Goal: Task Accomplishment & Management: Use online tool/utility

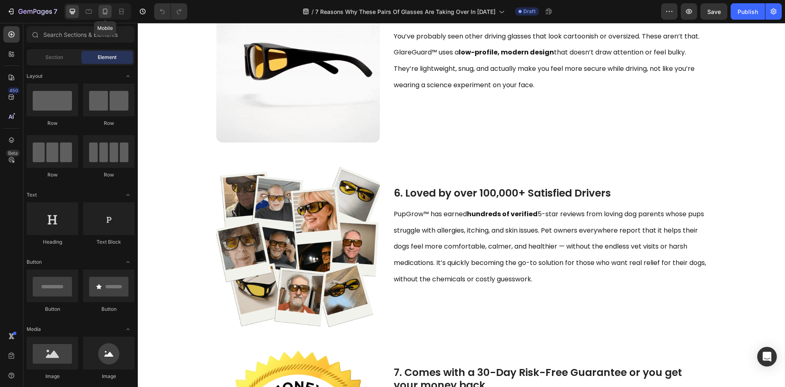
click at [103, 16] on div at bounding box center [105, 11] width 13 height 13
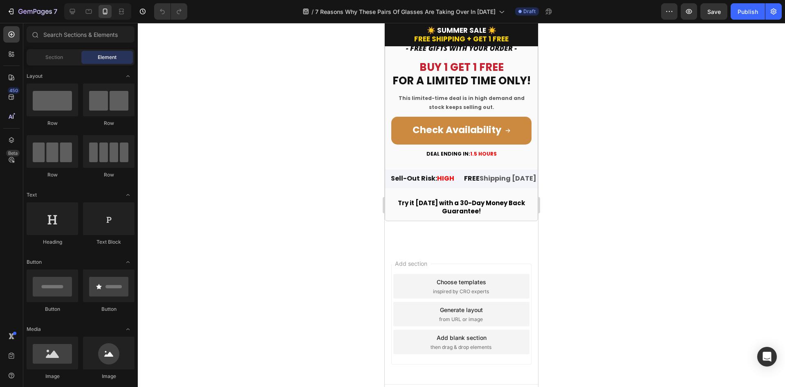
scroll to position [2414, 0]
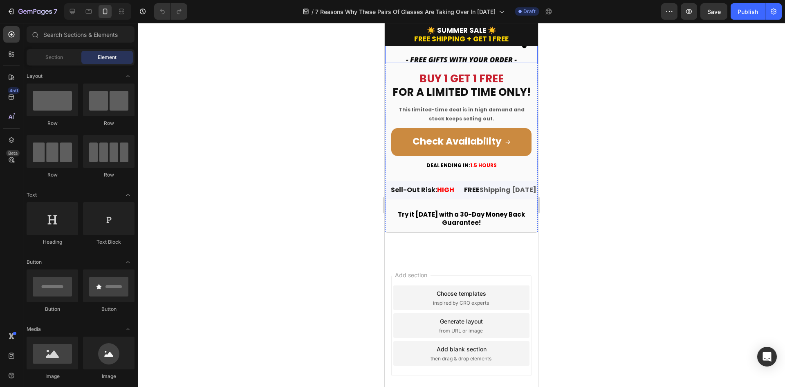
click at [456, 63] on img at bounding box center [461, 16] width 153 height 94
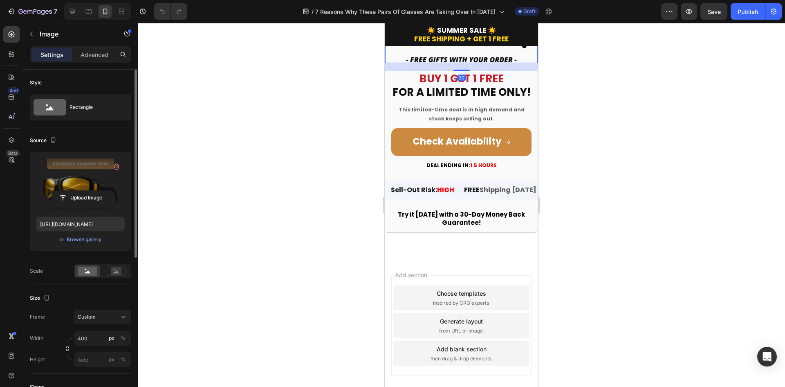
click at [81, 186] on label at bounding box center [80, 184] width 88 height 52
click at [81, 191] on input "file" at bounding box center [80, 198] width 56 height 14
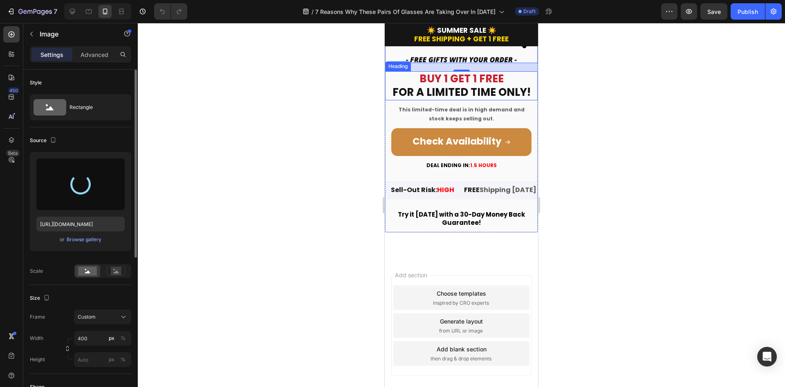
type input "[URL][DOMAIN_NAME]"
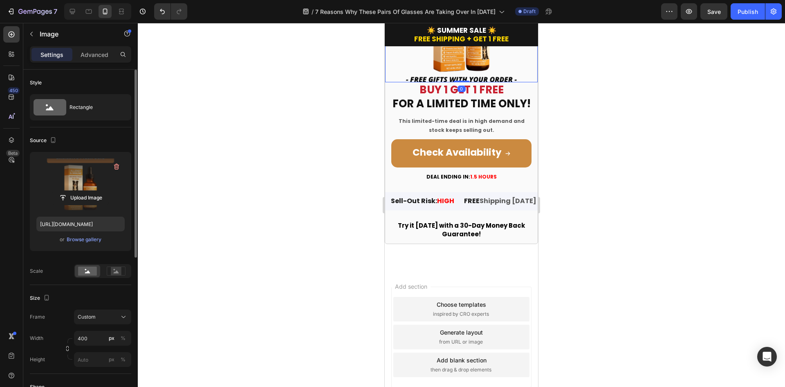
drag, startPoint x: 458, startPoint y: 221, endPoint x: 454, endPoint y: 206, distance: 15.6
click at [454, 82] on div "Image 0" at bounding box center [461, 25] width 153 height 113
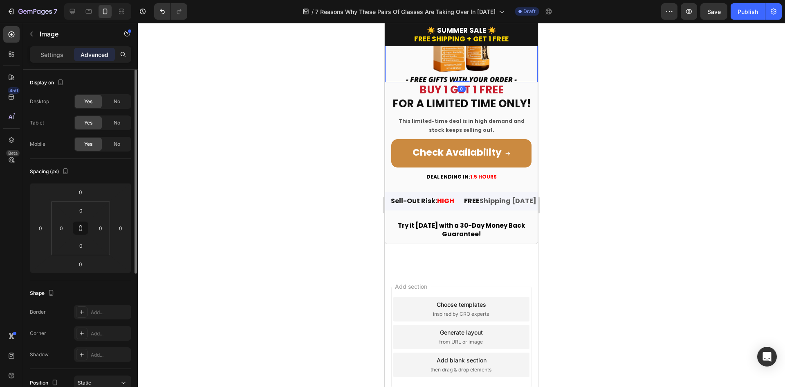
click at [587, 207] on div at bounding box center [462, 205] width 648 height 364
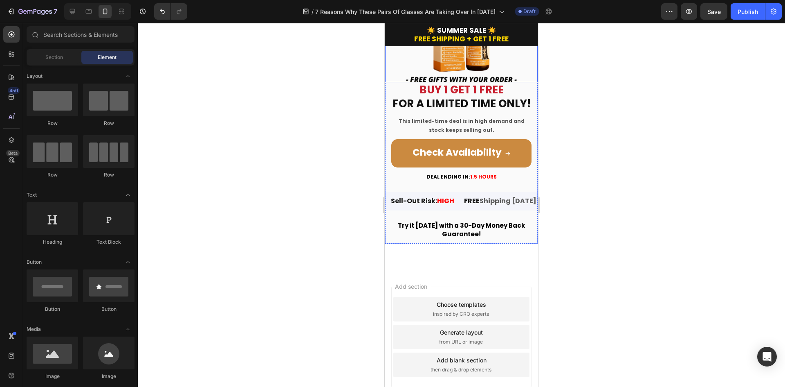
click at [464, 82] on img at bounding box center [461, 25] width 153 height 113
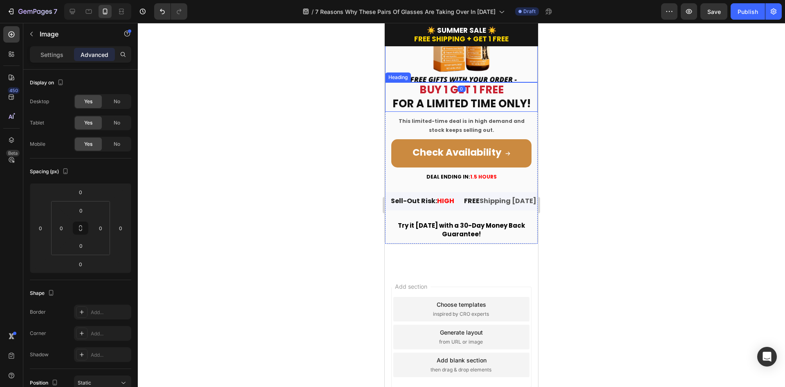
click at [464, 97] on span "BUY 1 GET 1 FREE" at bounding box center [462, 89] width 84 height 15
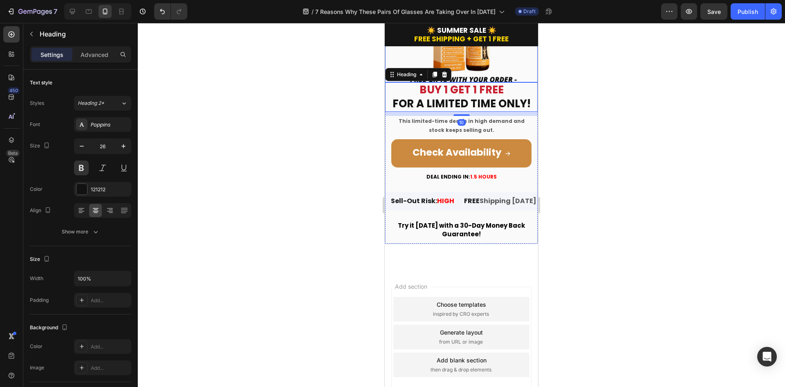
click at [464, 82] on img at bounding box center [461, 25] width 153 height 113
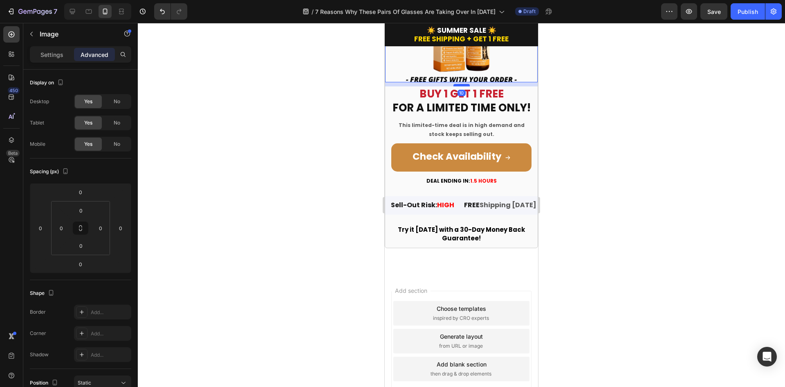
click at [462, 86] on div at bounding box center [462, 85] width 16 height 2
type input "10"
click at [635, 204] on div at bounding box center [462, 205] width 648 height 364
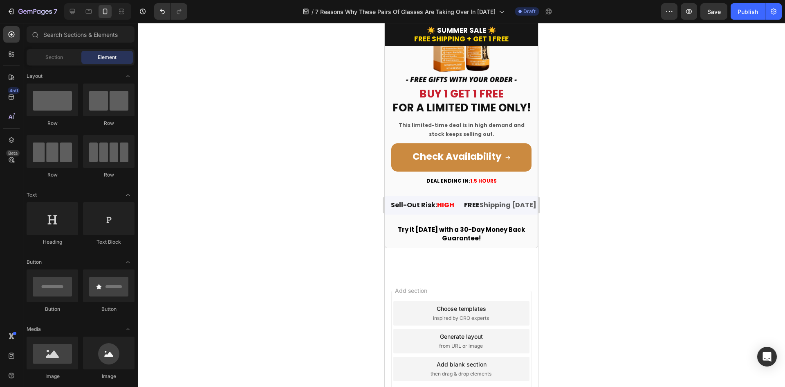
click at [468, 82] on img at bounding box center [461, 25] width 153 height 113
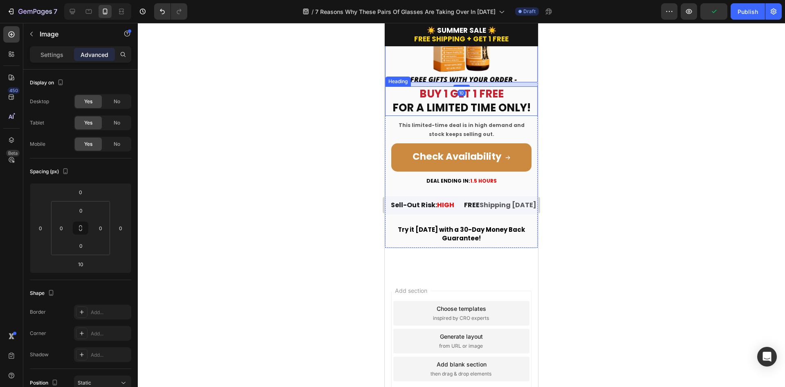
click at [461, 220] on div "Icon Icon Icon Icon Icon Icon List 4.8 | 12,150+ Reviews Heading Image 10 BUY 1…" at bounding box center [461, 92] width 153 height 309
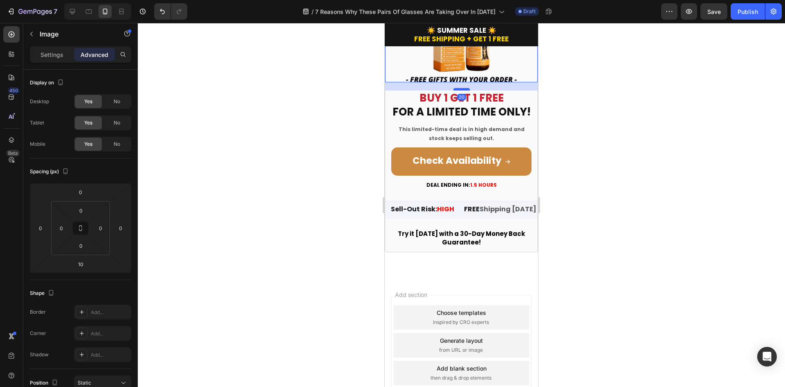
drag, startPoint x: 461, startPoint y: 216, endPoint x: 462, endPoint y: 220, distance: 4.2
click at [462, 90] on div at bounding box center [462, 89] width 16 height 2
type input "20"
click at [593, 209] on div at bounding box center [462, 205] width 648 height 364
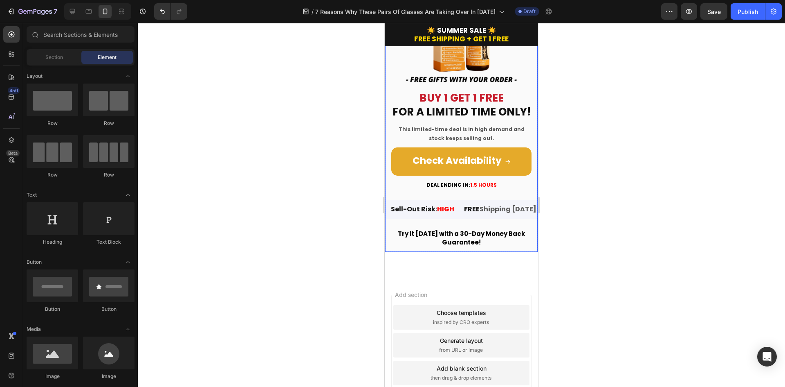
click at [514, 175] on link "Check Availability" at bounding box center [462, 161] width 140 height 28
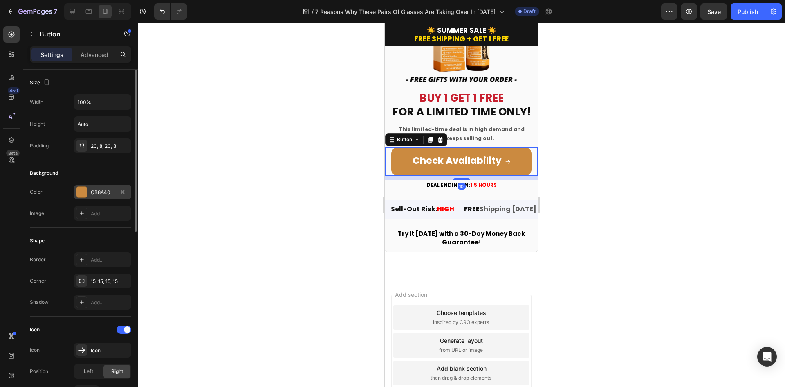
click at [97, 194] on div "CB8A40" at bounding box center [103, 192] width 24 height 7
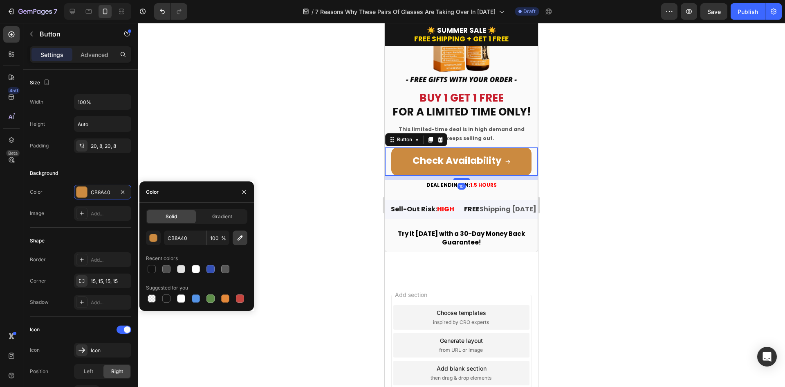
click at [241, 236] on icon "button" at bounding box center [240, 237] width 5 height 5
type input "FF953E"
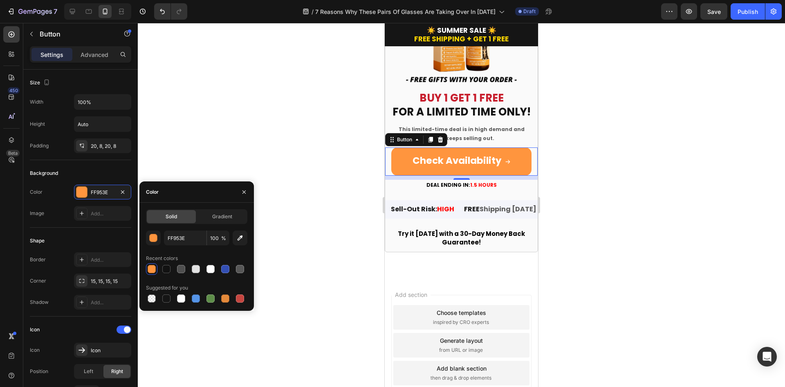
click at [603, 156] on div at bounding box center [462, 205] width 648 height 364
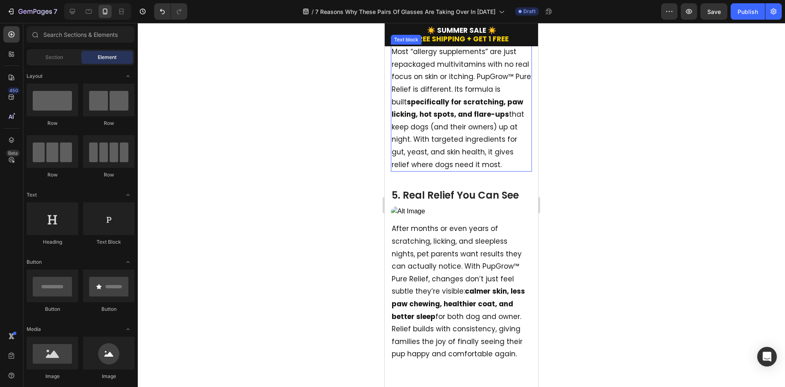
scroll to position [1398, 0]
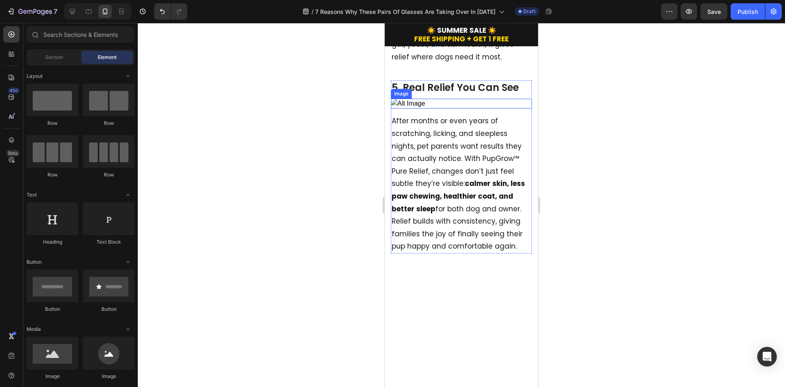
click at [466, 108] on img at bounding box center [461, 104] width 141 height 10
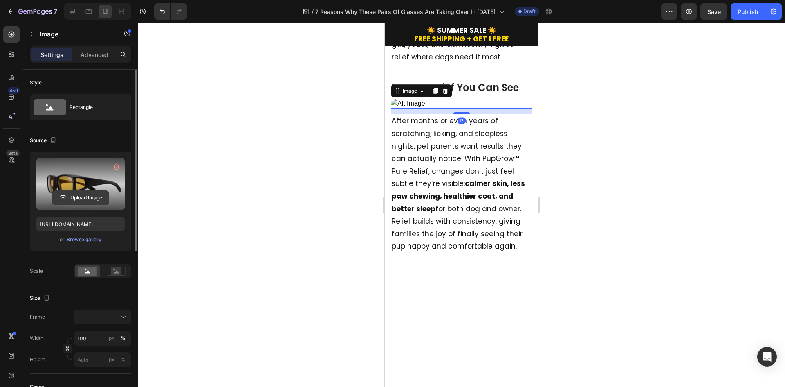
click at [92, 203] on input "file" at bounding box center [80, 198] width 56 height 14
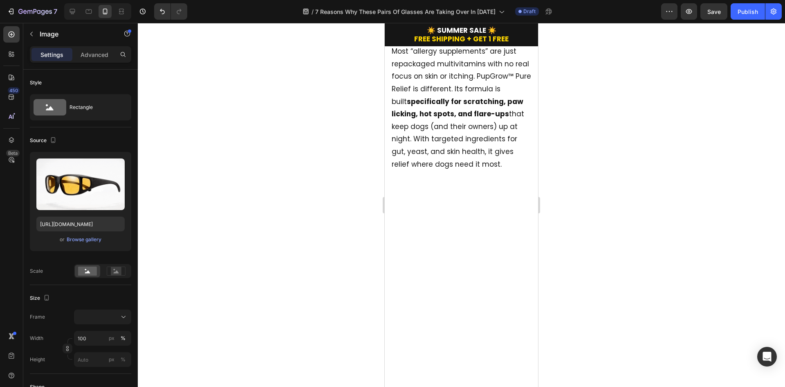
scroll to position [1235, 0]
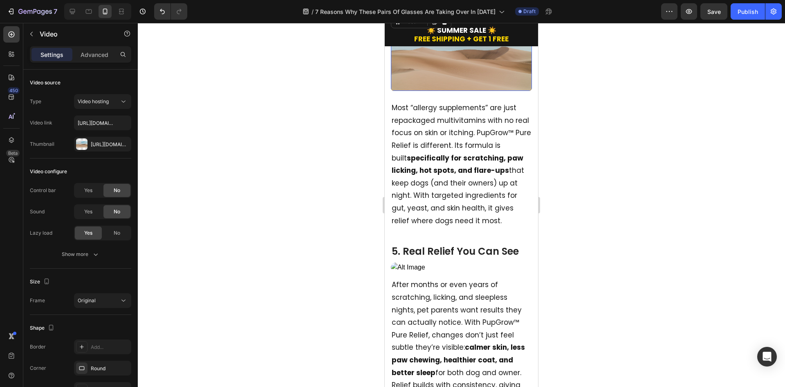
click at [466, 91] on video at bounding box center [461, 52] width 141 height 77
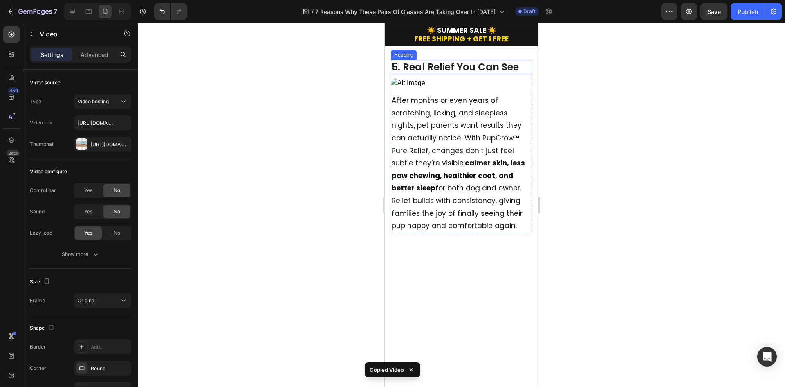
scroll to position [1357, 0]
click at [457, 94] on div "5. Real Relief You Can See Heading Image" at bounding box center [461, 77] width 141 height 34
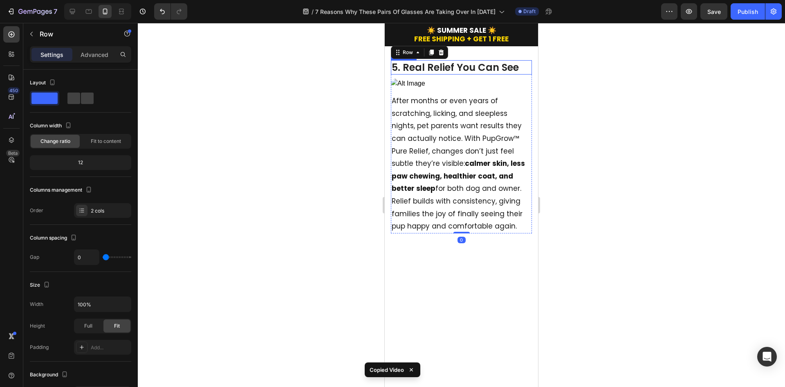
click at [464, 74] on h2 "5. Real Relief You Can See" at bounding box center [461, 67] width 141 height 14
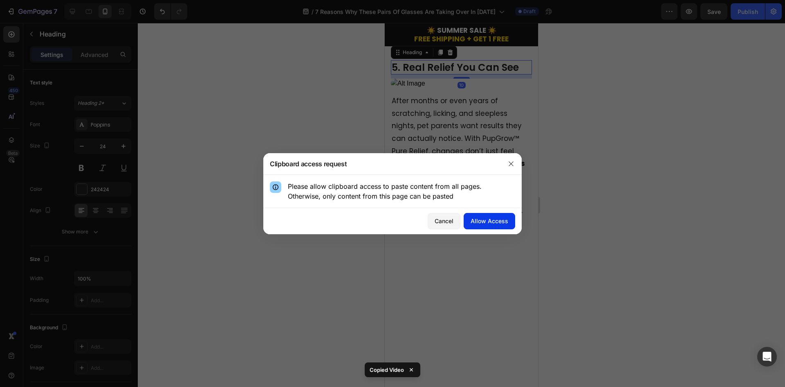
click at [485, 214] on button "Allow Access" at bounding box center [490, 221] width 52 height 16
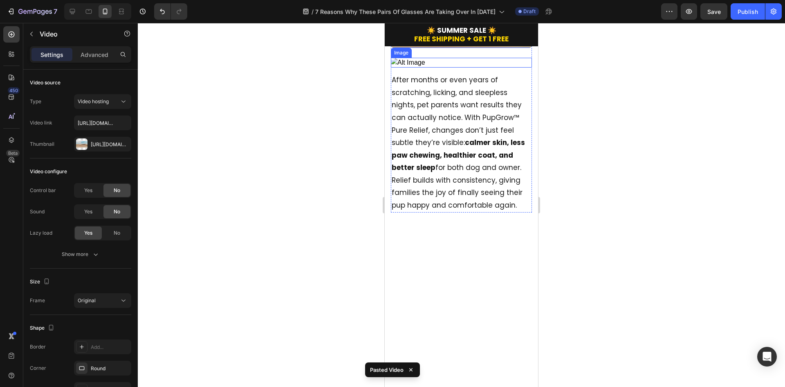
scroll to position [1480, 0]
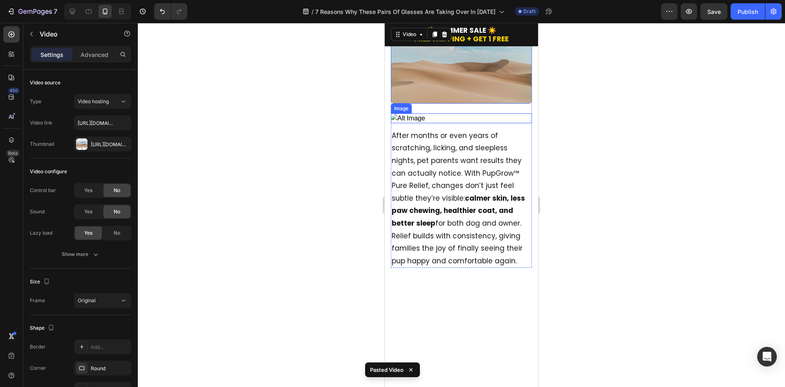
click at [482, 123] on img at bounding box center [461, 118] width 141 height 10
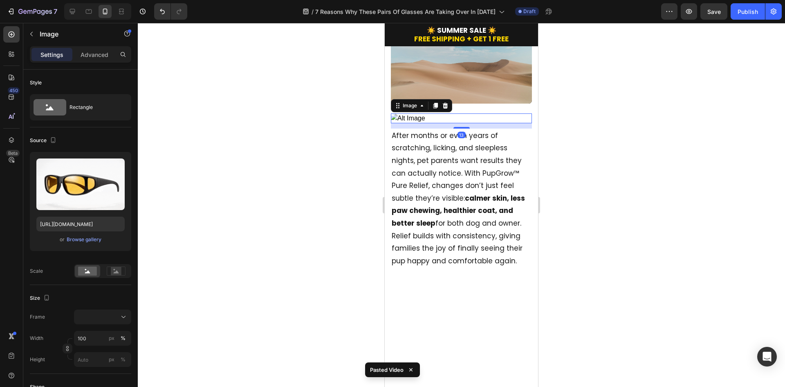
click at [451, 112] on div "Image" at bounding box center [421, 105] width 61 height 13
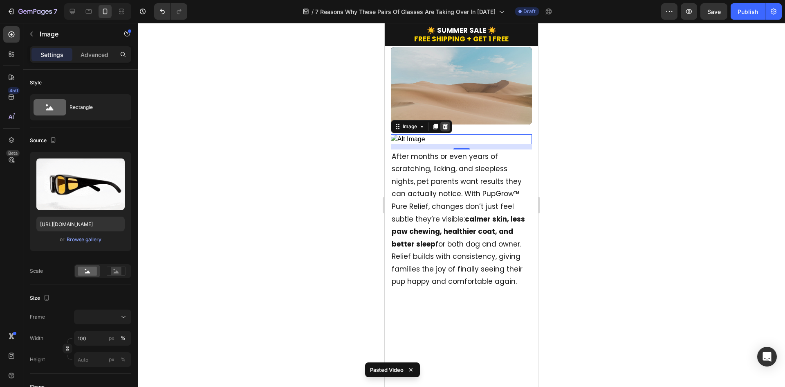
click at [446, 129] on icon at bounding box center [445, 126] width 5 height 6
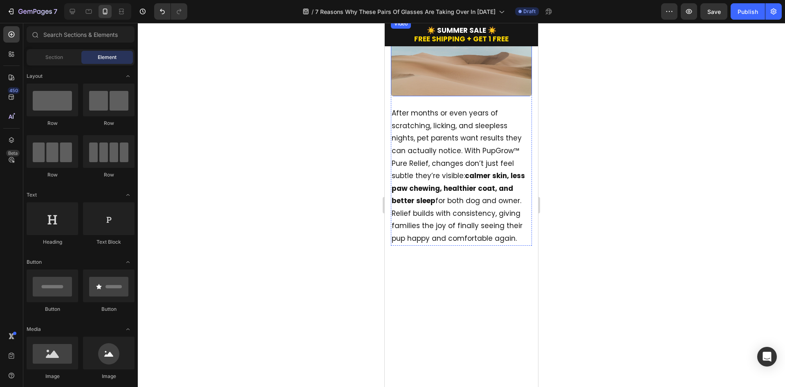
scroll to position [1439, 0]
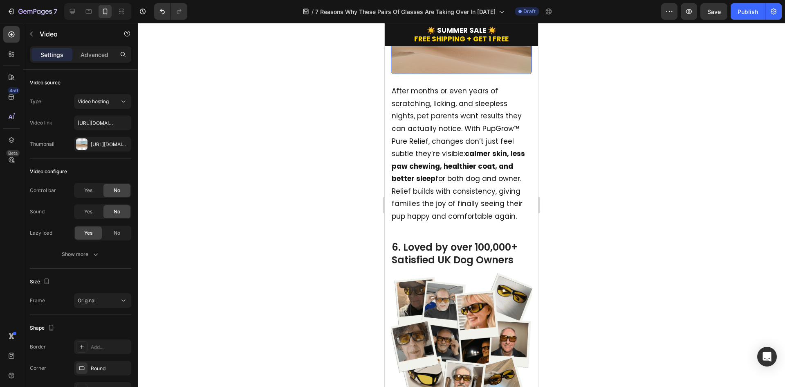
click at [452, 74] on video at bounding box center [461, 35] width 141 height 77
click at [107, 126] on input "[URL][DOMAIN_NAME]" at bounding box center [102, 122] width 57 height 15
click at [474, 74] on video at bounding box center [461, 35] width 141 height 77
click at [101, 127] on input "[URL][DOMAIN_NAME]" at bounding box center [102, 122] width 57 height 15
paste input "c2a972eca8104f3593ed2d8e1059fa67"
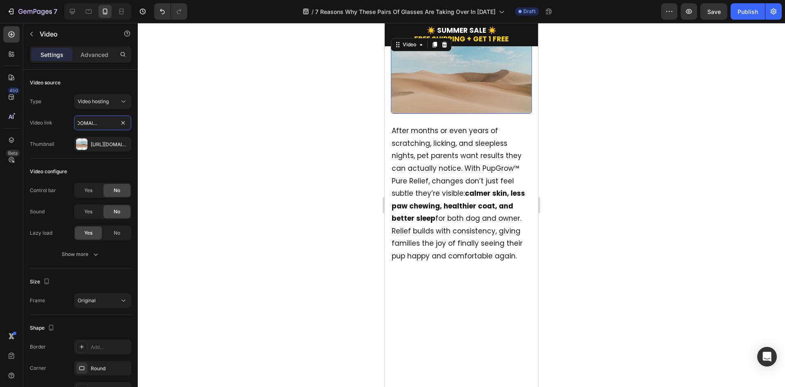
scroll to position [1398, 0]
type input "[URL][DOMAIN_NAME]"
click at [606, 185] on div at bounding box center [462, 205] width 648 height 364
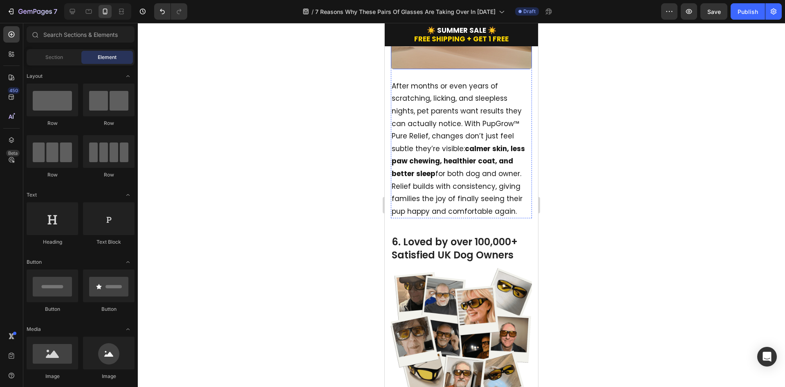
click at [456, 69] on video at bounding box center [461, 30] width 141 height 77
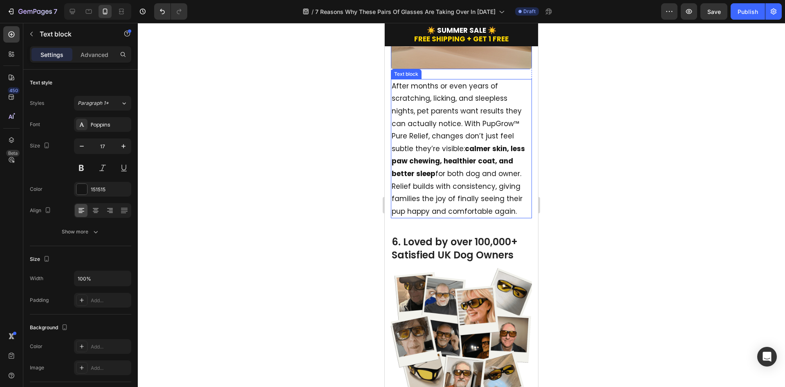
click at [459, 138] on p "After months or even years of scratching, licking, and sleepless nights, pet pa…" at bounding box center [462, 149] width 140 height 138
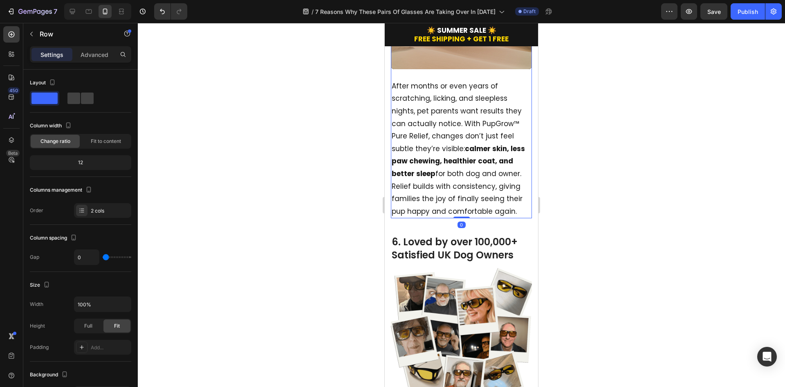
click at [467, 79] on div "5. Real Relief You Can See Heading Video" at bounding box center [461, 26] width 141 height 106
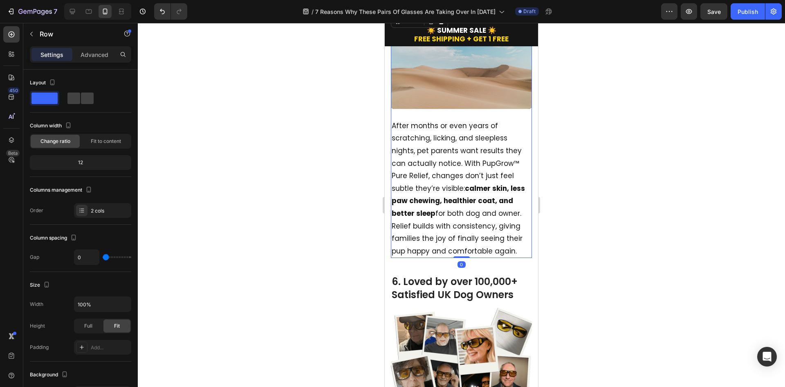
scroll to position [1357, 0]
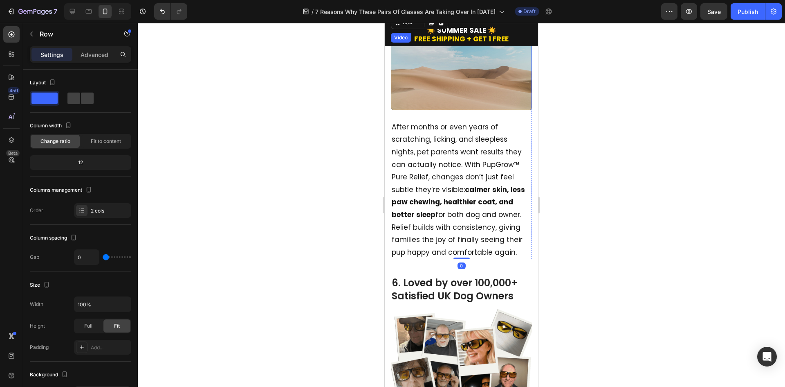
click at [468, 110] on video at bounding box center [461, 71] width 141 height 77
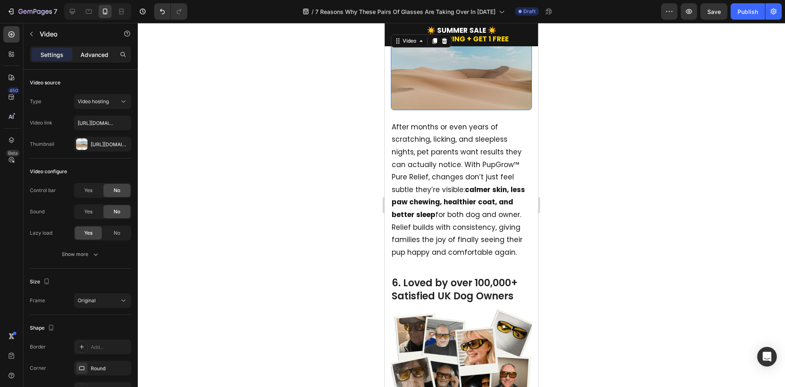
click at [87, 54] on p "Advanced" at bounding box center [95, 54] width 28 height 9
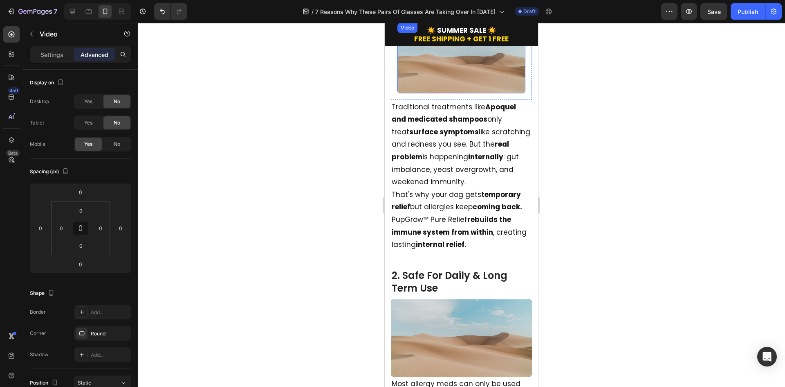
scroll to position [409, 0]
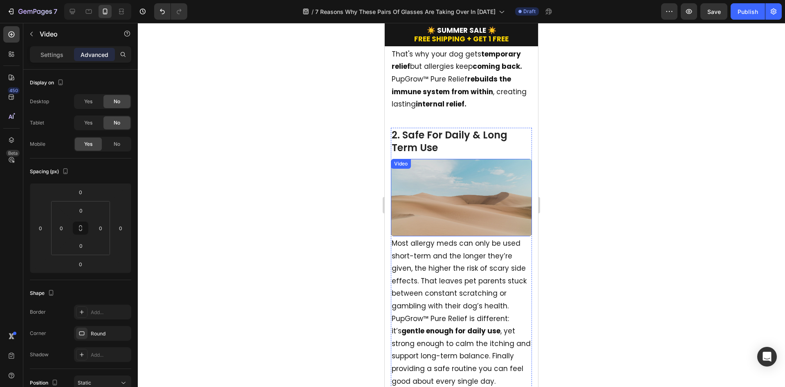
click at [458, 232] on video at bounding box center [461, 197] width 141 height 77
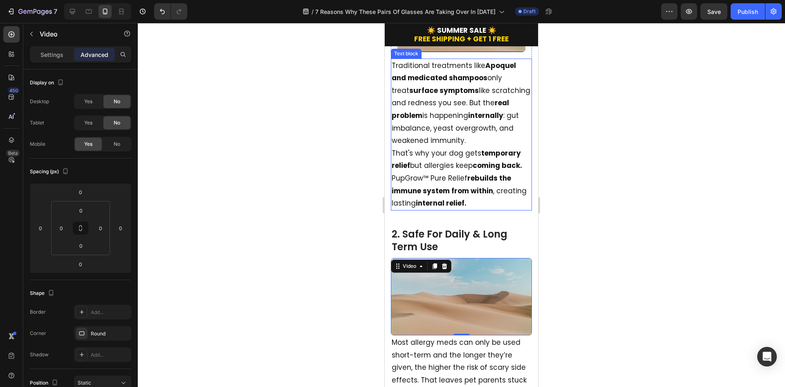
scroll to position [286, 0]
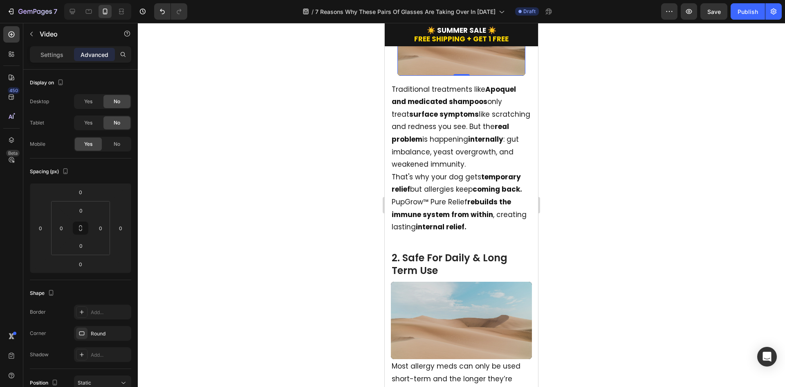
click at [465, 75] on video at bounding box center [462, 40] width 128 height 70
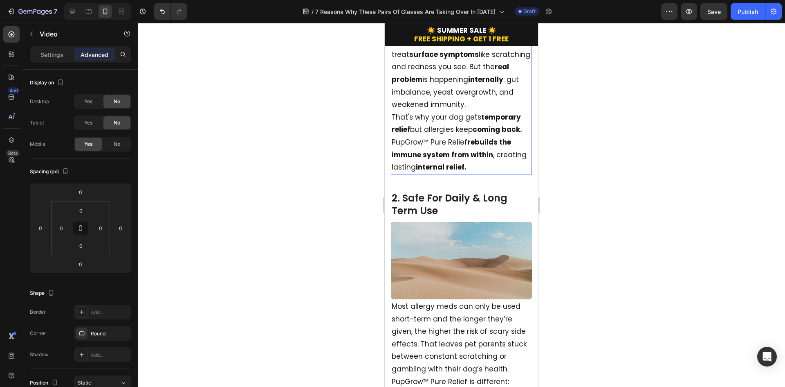
scroll to position [450, 0]
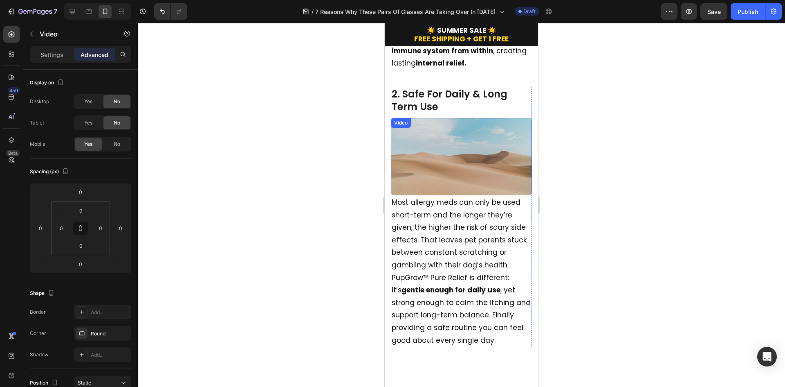
click at [464, 195] on video at bounding box center [461, 156] width 141 height 77
click at [46, 54] on p "Settings" at bounding box center [52, 54] width 23 height 9
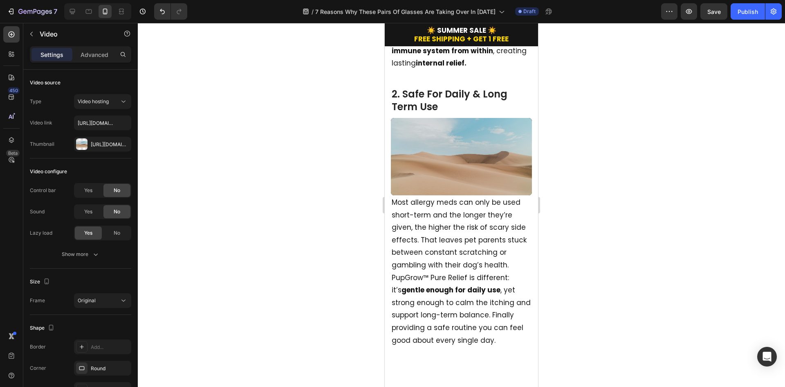
click at [438, 195] on video at bounding box center [461, 156] width 141 height 77
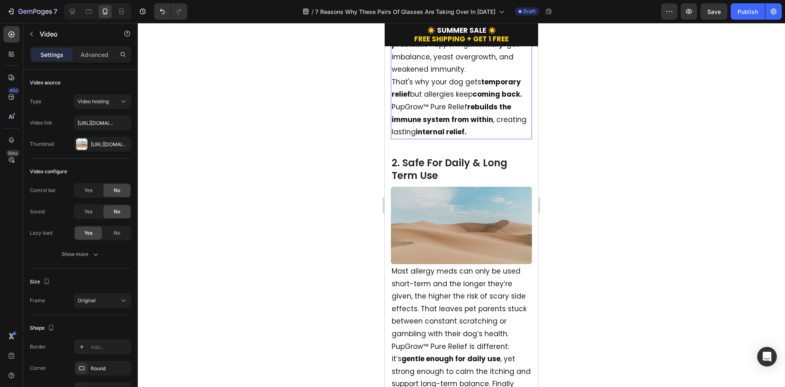
scroll to position [245, 0]
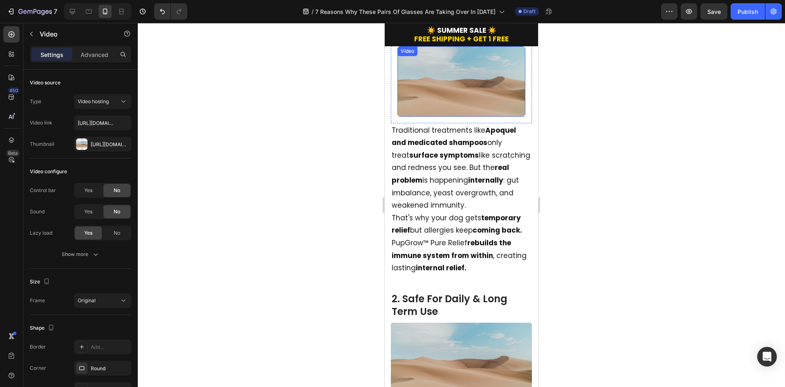
click at [448, 98] on video at bounding box center [462, 81] width 128 height 70
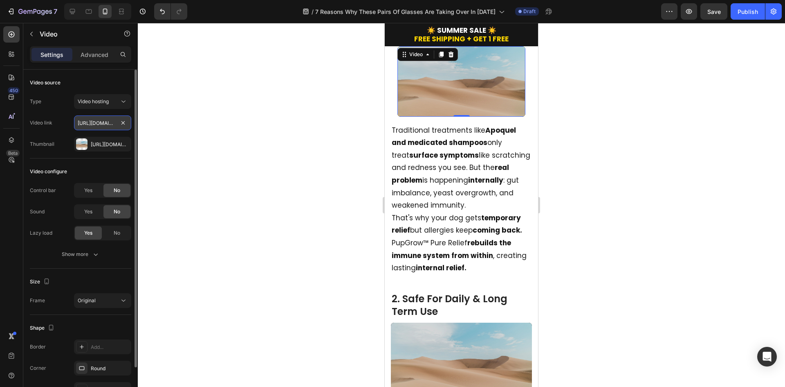
click at [91, 120] on input "[URL][DOMAIN_NAME]" at bounding box center [102, 122] width 57 height 15
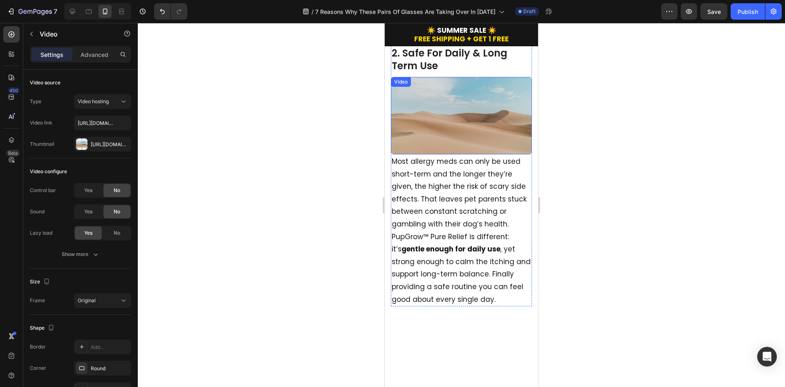
click at [464, 154] on video at bounding box center [461, 115] width 141 height 77
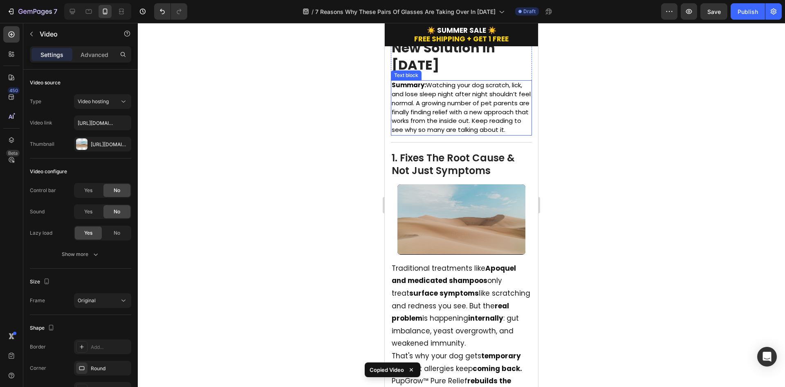
scroll to position [82, 0]
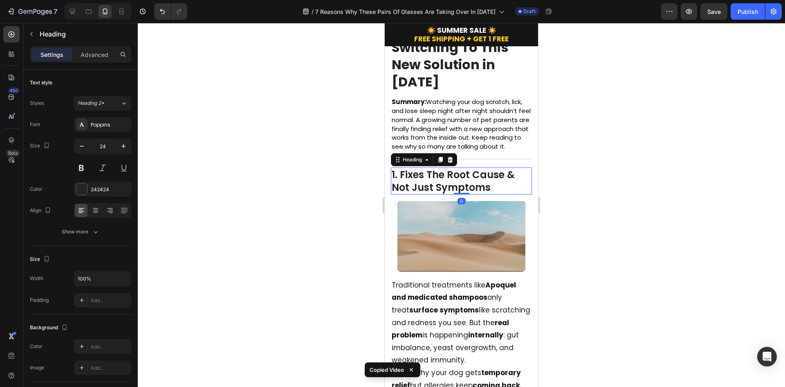
click at [466, 187] on h2 "1. Fixes The Root Cause & Not Just Symptoms" at bounding box center [461, 180] width 141 height 27
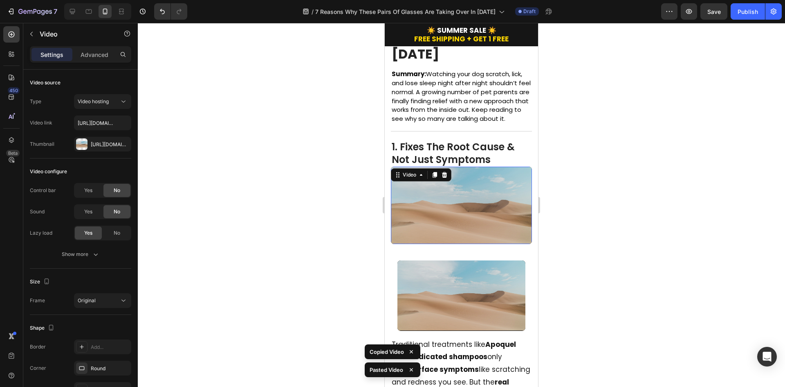
scroll to position [205, 0]
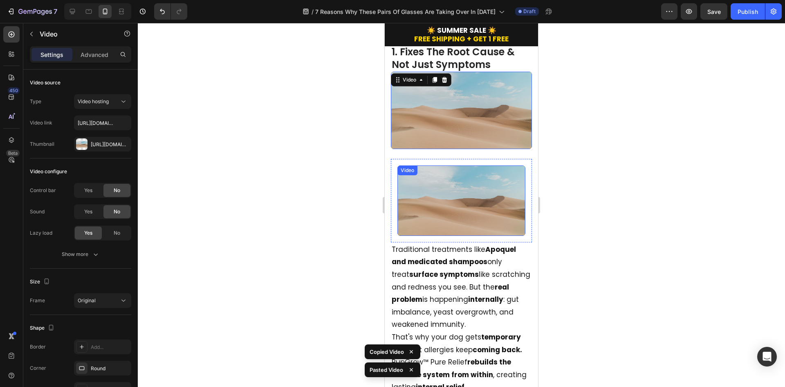
click at [463, 235] on video at bounding box center [462, 200] width 128 height 70
click at [454, 177] on icon at bounding box center [451, 173] width 7 height 7
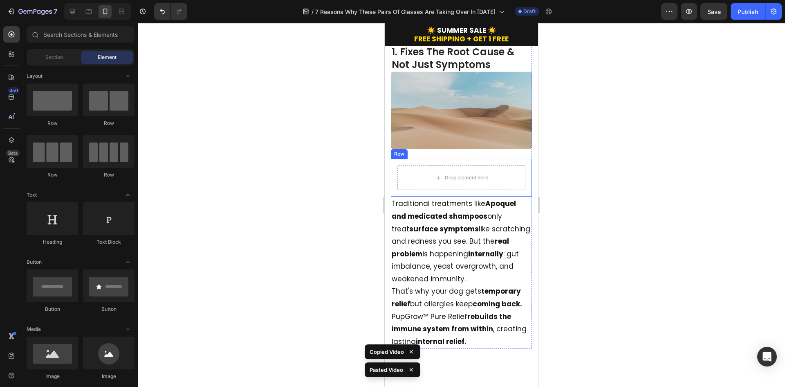
click at [465, 196] on div "1. Fixes The Root Cause & Not Just Symptoms Heading Video Drop element here Row" at bounding box center [461, 121] width 141 height 152
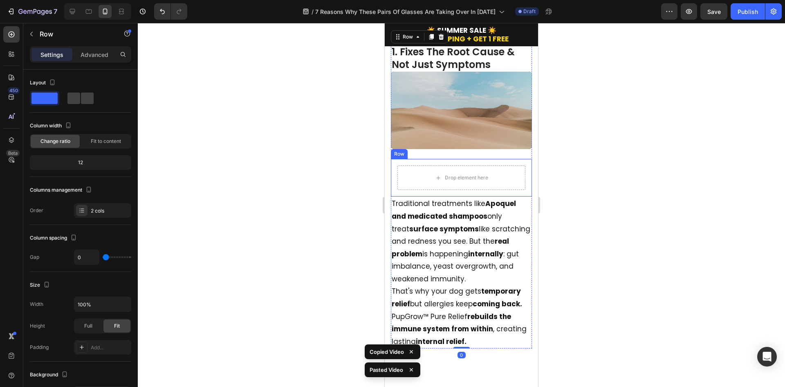
click at [462, 196] on div "Drop element here Row" at bounding box center [461, 178] width 141 height 38
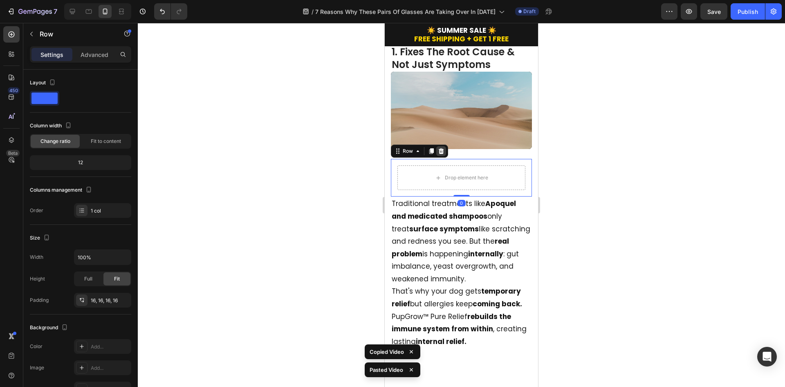
click at [441, 154] on icon at bounding box center [441, 151] width 7 height 7
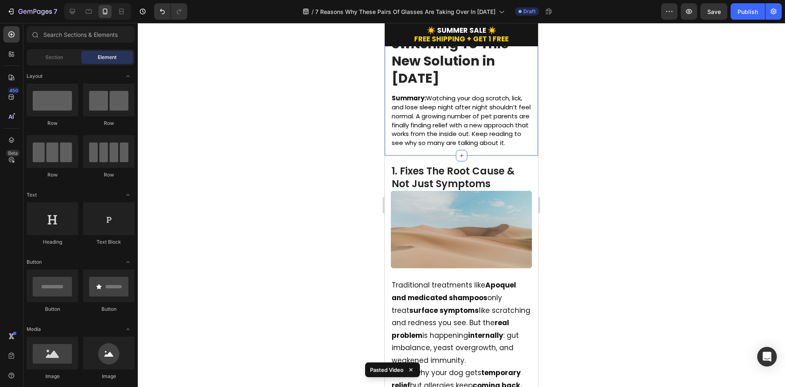
scroll to position [82, 0]
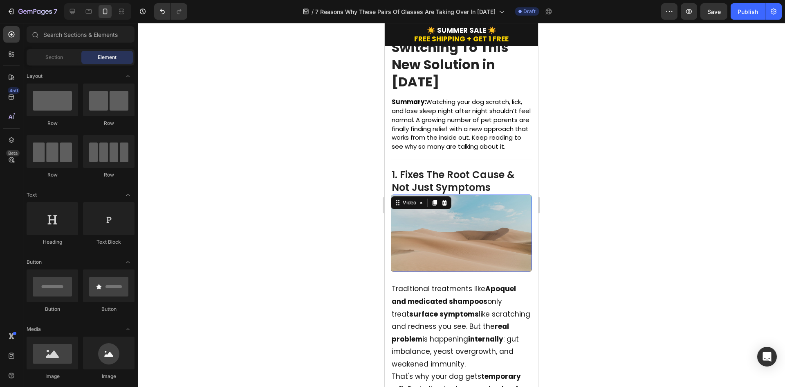
click at [450, 267] on video at bounding box center [461, 232] width 141 height 77
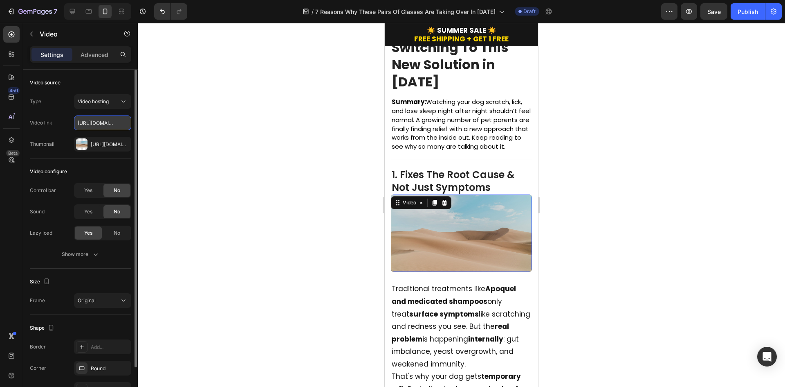
click at [102, 127] on input "[URL][DOMAIN_NAME]" at bounding box center [102, 122] width 57 height 15
paste input "a8e4c44a57ef44e58e9d896397cf30e"
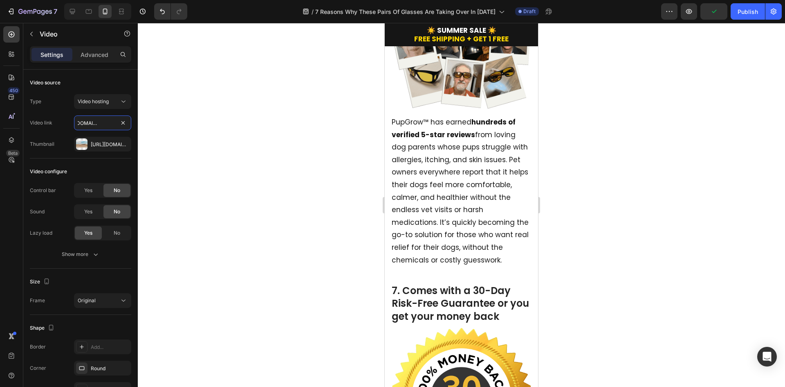
scroll to position [1964, 0]
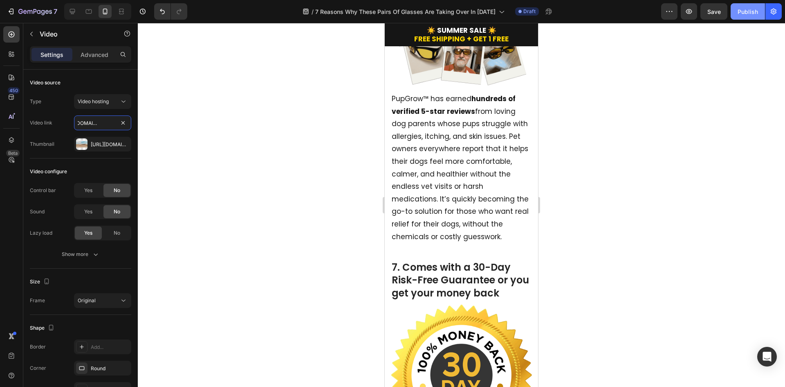
type input "[URL][DOMAIN_NAME]"
click at [747, 16] on button "Publish" at bounding box center [748, 11] width 34 height 16
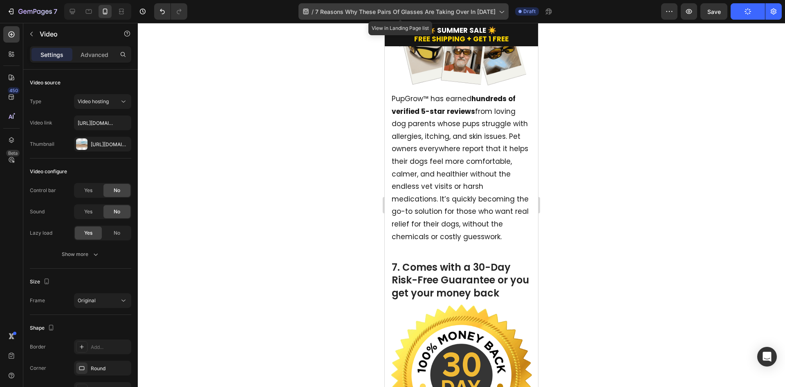
click at [500, 13] on icon at bounding box center [502, 12] width 5 height 2
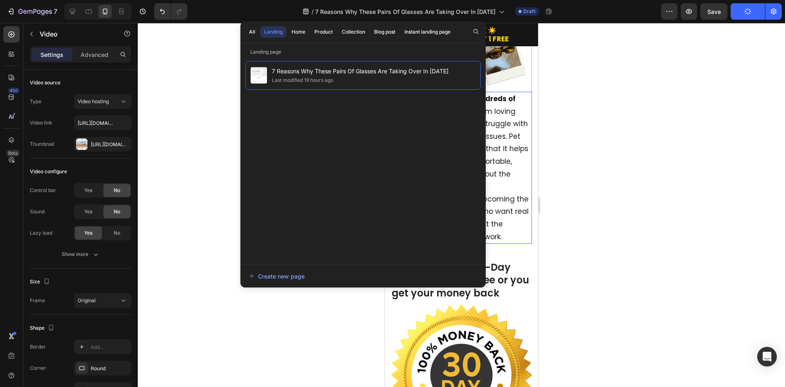
drag, startPoint x: 589, startPoint y: 126, endPoint x: 145, endPoint y: 135, distance: 444.0
click at [589, 126] on div at bounding box center [462, 205] width 648 height 364
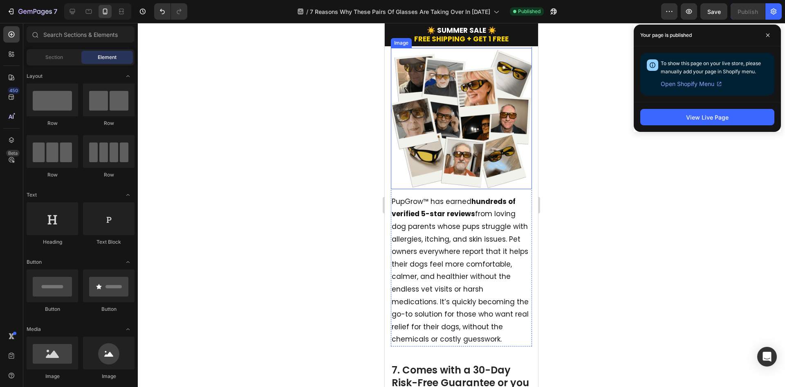
scroll to position [1759, 0]
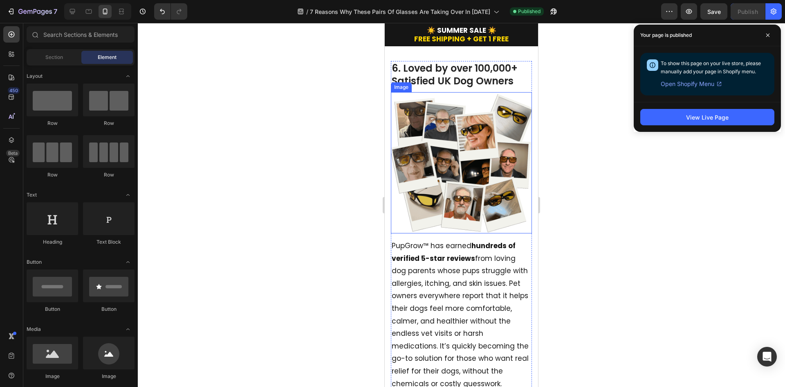
click at [480, 114] on img at bounding box center [461, 162] width 141 height 141
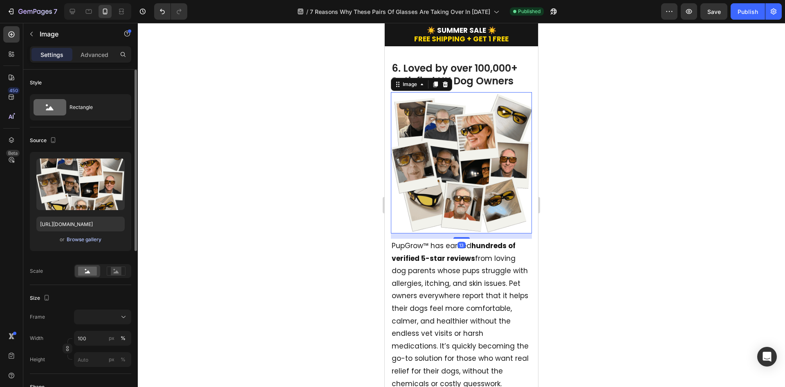
click at [82, 241] on div "Browse gallery" at bounding box center [84, 239] width 35 height 7
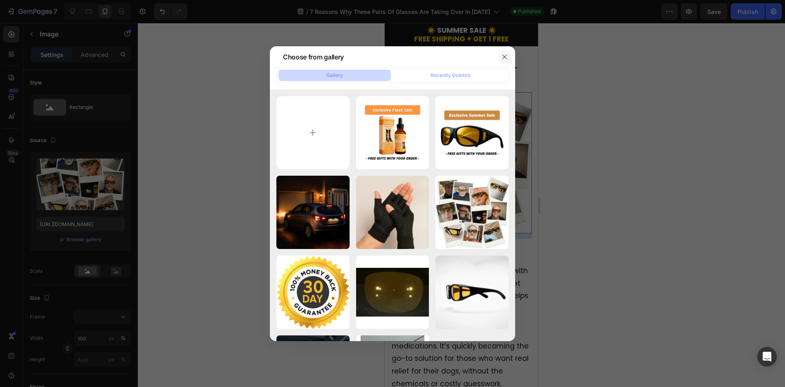
drag, startPoint x: 324, startPoint y: 112, endPoint x: 500, endPoint y: 56, distance: 183.9
click at [497, 57] on div "Choose from gallery Gallery Recently Deleted Listicle Sale Image.png 404.05 kb …" at bounding box center [392, 193] width 245 height 295
click at [504, 56] on icon "button" at bounding box center [505, 57] width 7 height 7
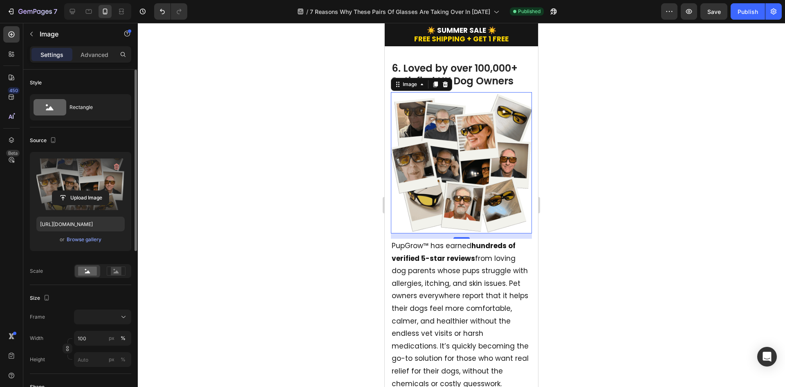
click at [105, 179] on label at bounding box center [80, 184] width 88 height 52
click at [105, 191] on input "file" at bounding box center [80, 198] width 56 height 14
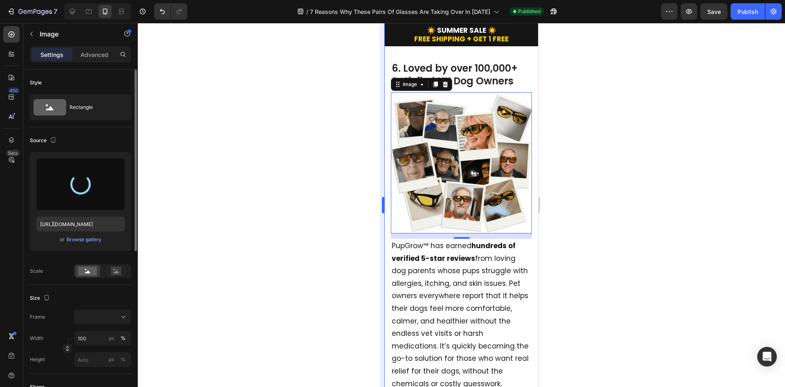
type input "[URL][DOMAIN_NAME]"
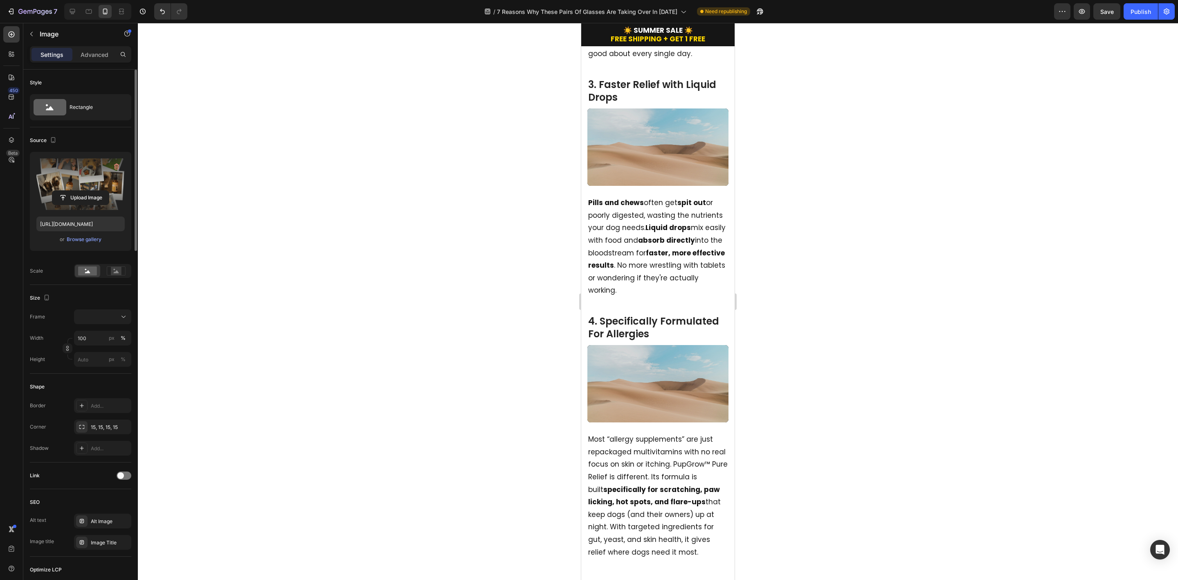
scroll to position [825, 0]
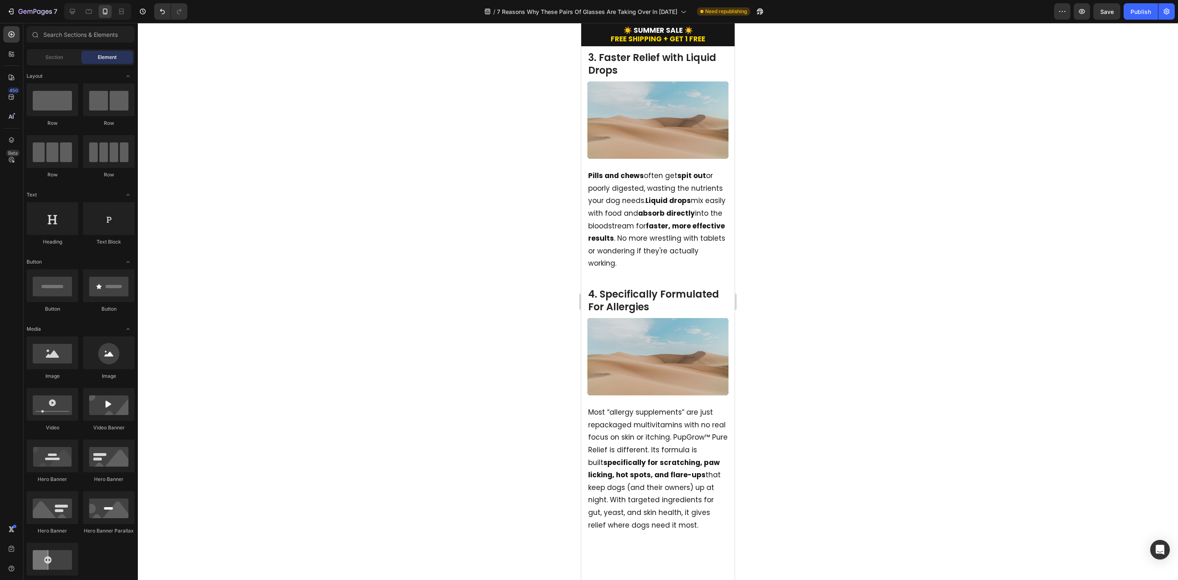
click at [376, 386] on div at bounding box center [658, 301] width 1040 height 557
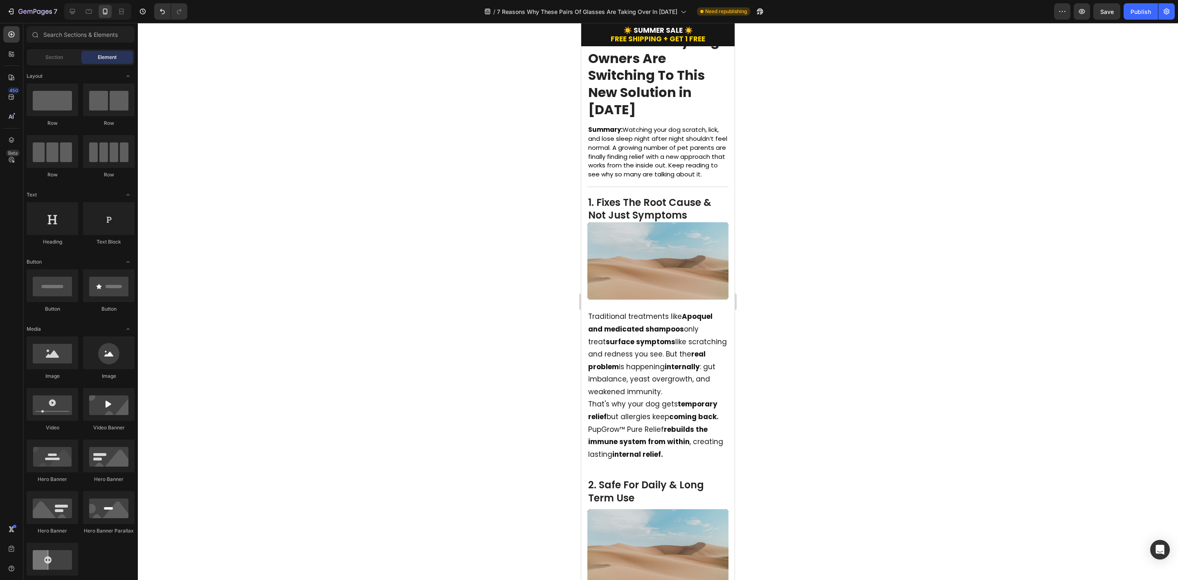
scroll to position [0, 0]
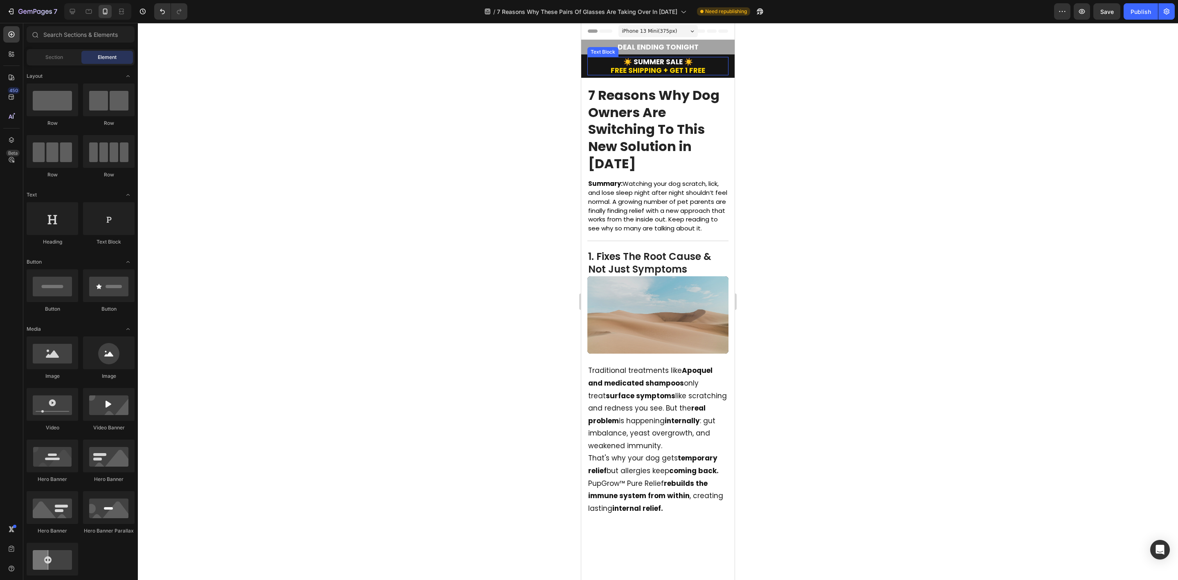
click at [655, 59] on p "☀️ SUMMER SALE ☀️ FREE SHIPPING + GET 1 FREE" at bounding box center [658, 66] width 140 height 17
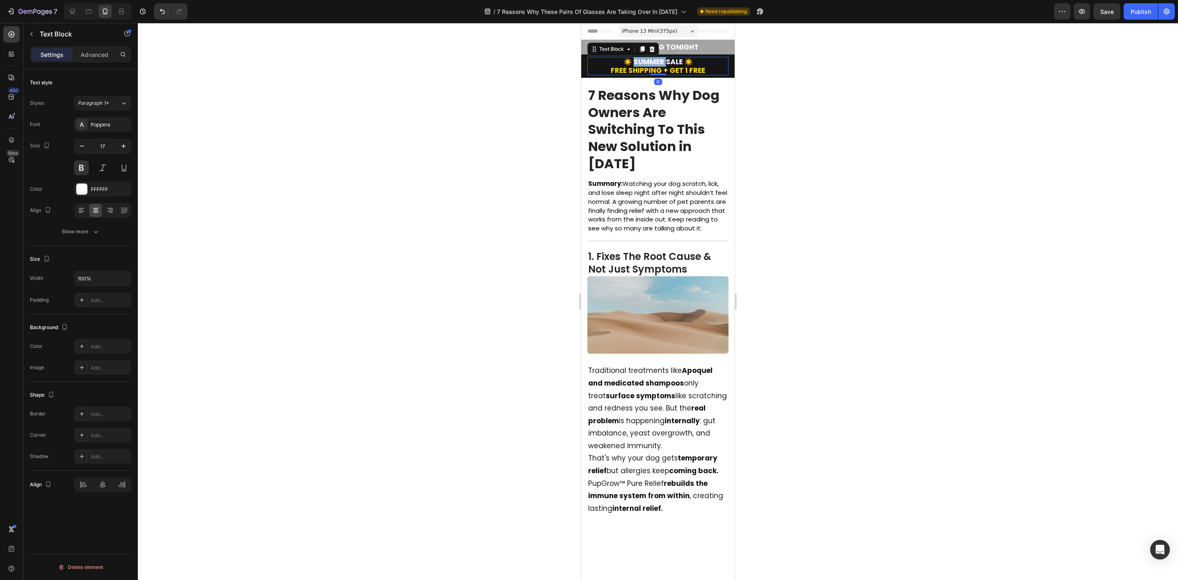
click at [655, 59] on p "☀️ SUMMER SALE ☀️ FREE SHIPPING + GET 1 FREE" at bounding box center [658, 66] width 140 height 17
click at [785, 112] on div at bounding box center [658, 301] width 1040 height 557
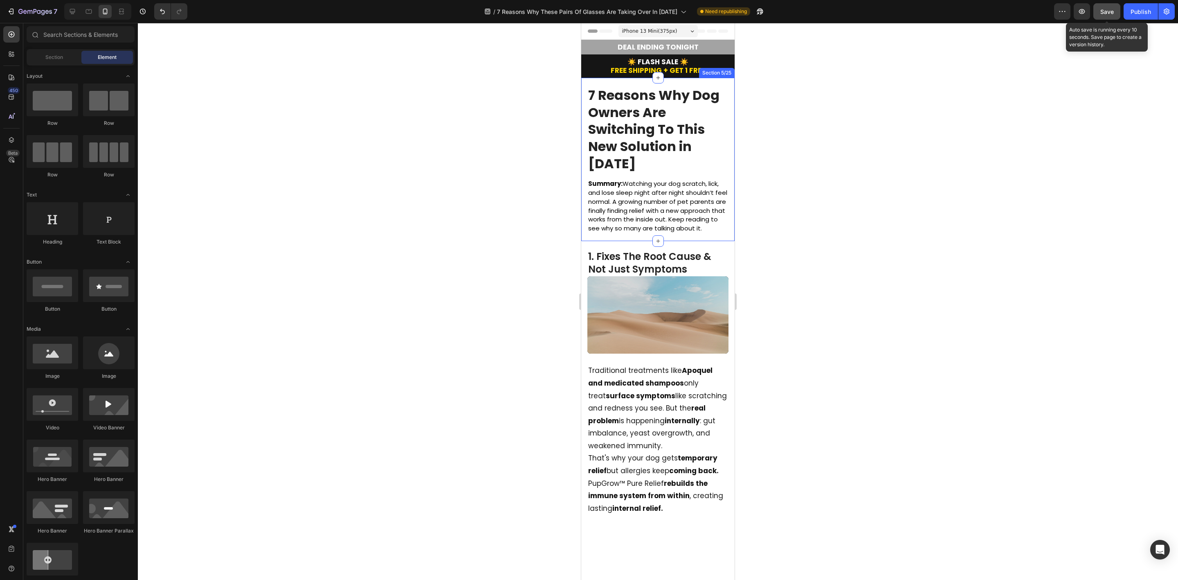
click at [785, 11] on button "Save" at bounding box center [1107, 11] width 27 height 16
click at [785, 14] on div "Publish" at bounding box center [1141, 11] width 20 height 9
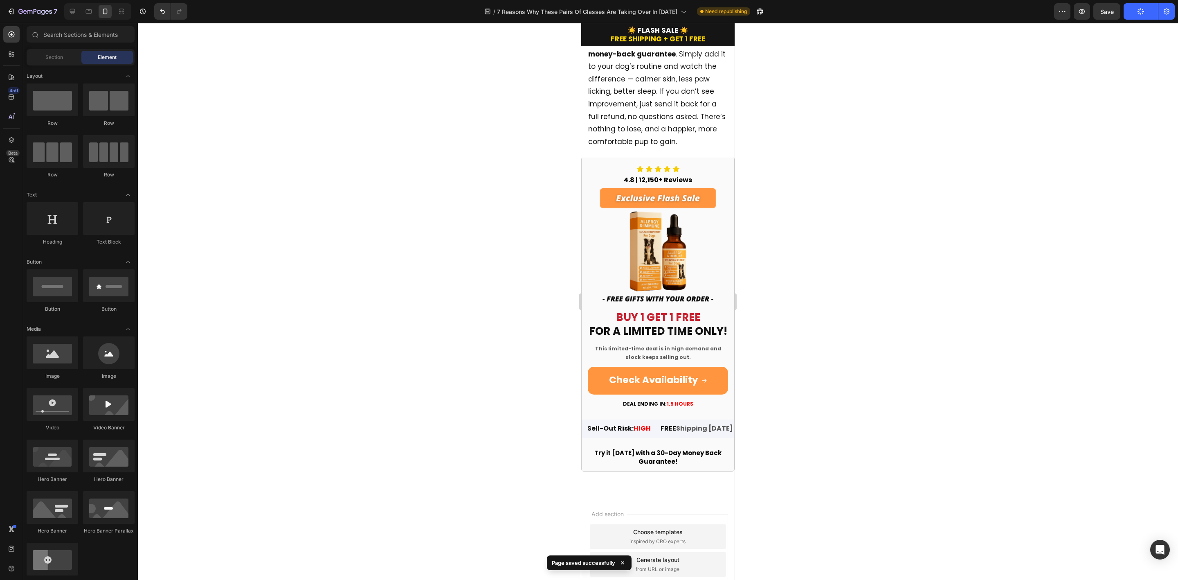
scroll to position [2507, 0]
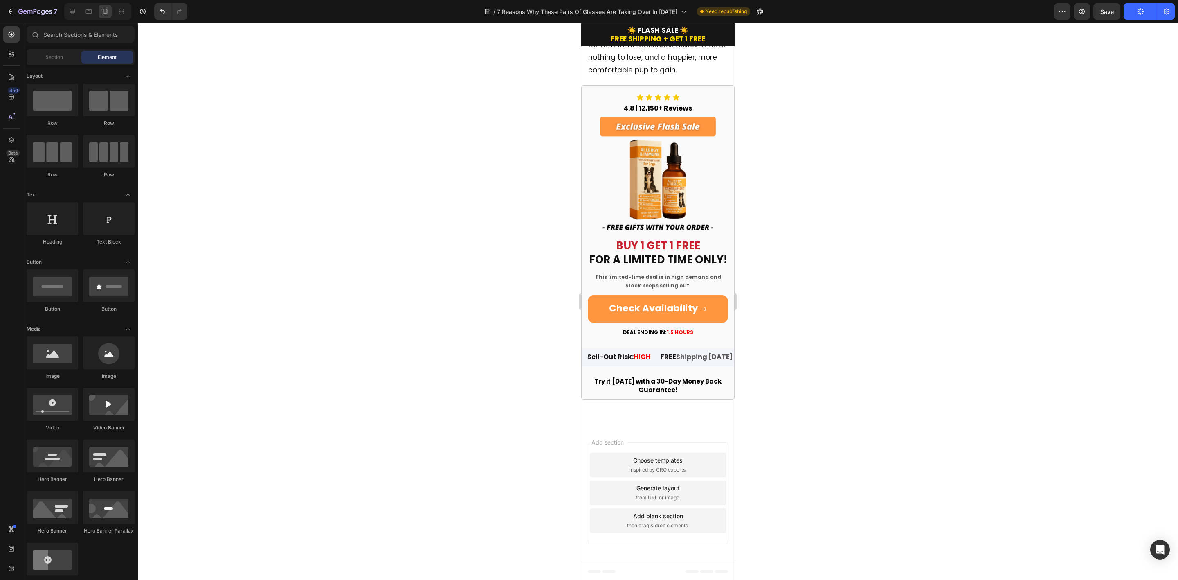
click at [365, 375] on div at bounding box center [658, 301] width 1040 height 557
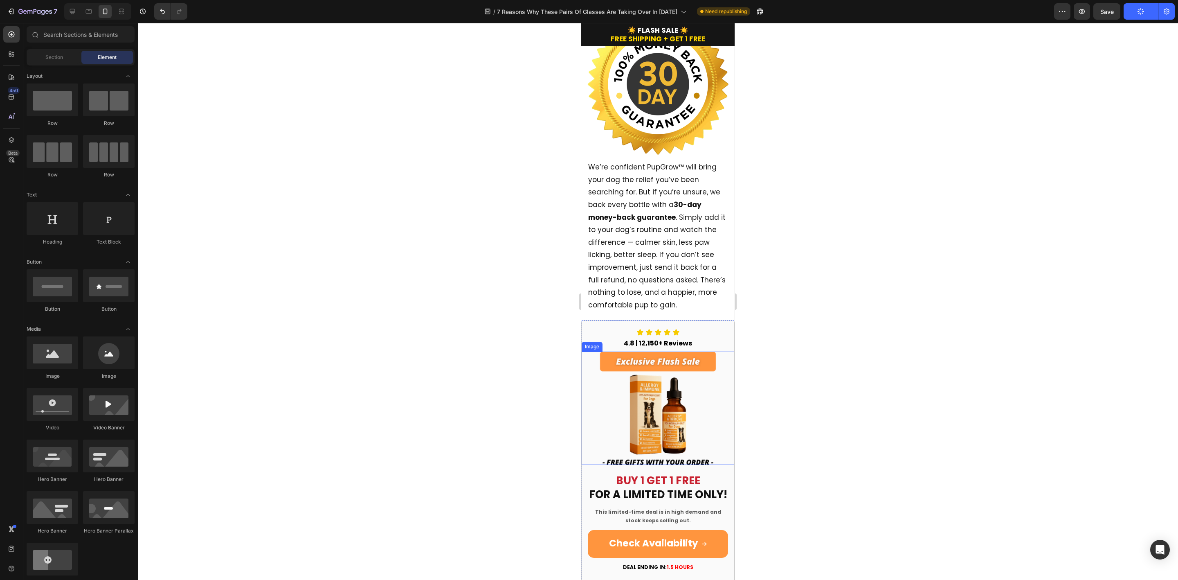
scroll to position [2261, 0]
